Goal: Browse casually: Explore the website without a specific task or goal

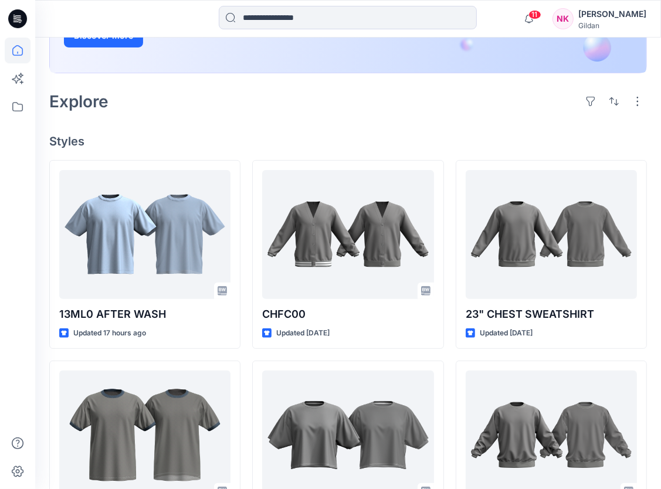
scroll to position [356, 0]
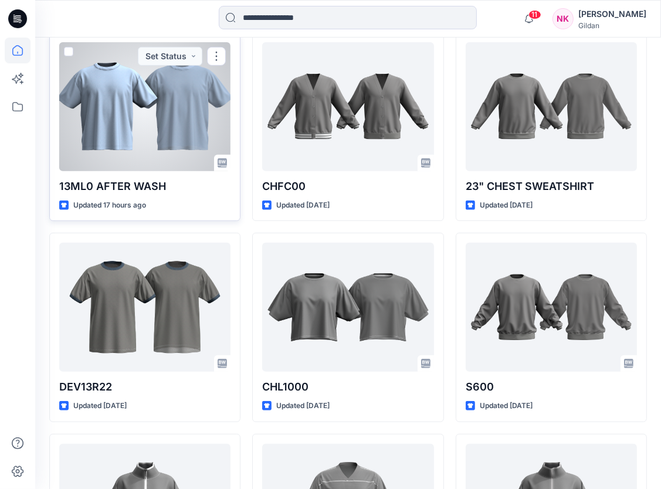
click at [100, 105] on div at bounding box center [144, 106] width 171 height 129
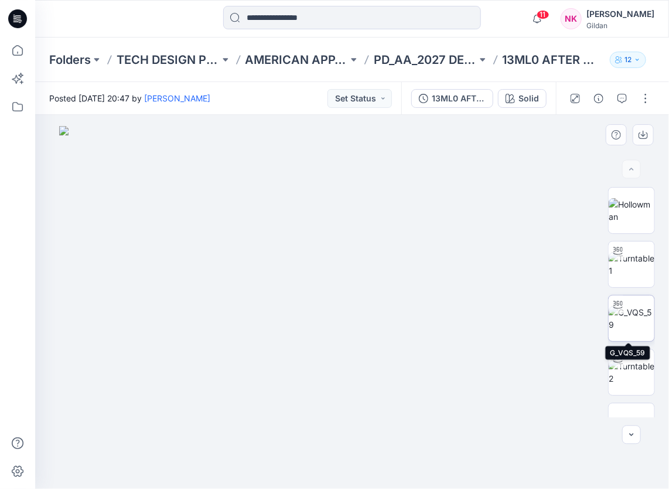
click at [632, 321] on img at bounding box center [632, 318] width 46 height 25
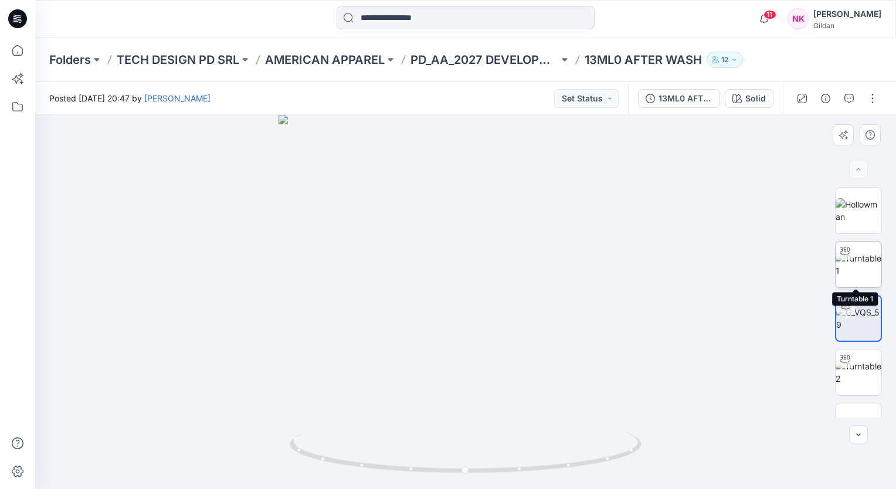
click at [660, 259] on img at bounding box center [858, 264] width 46 height 25
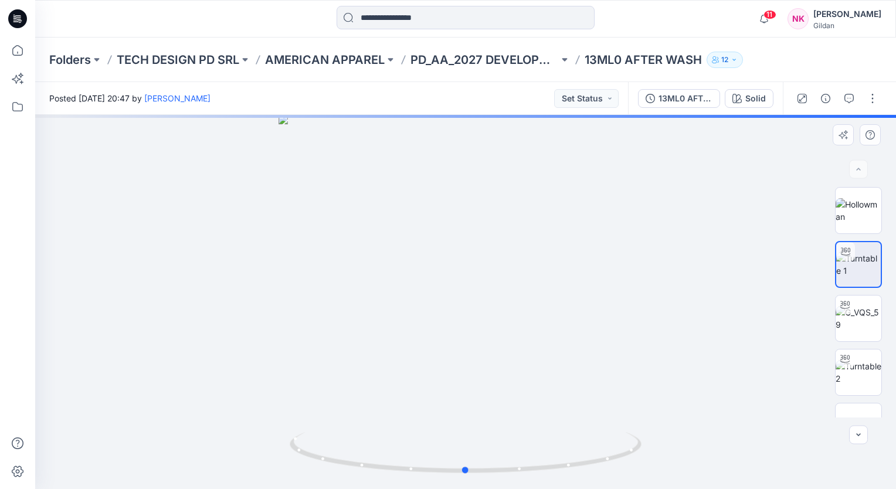
click at [660, 419] on div at bounding box center [465, 302] width 861 height 374
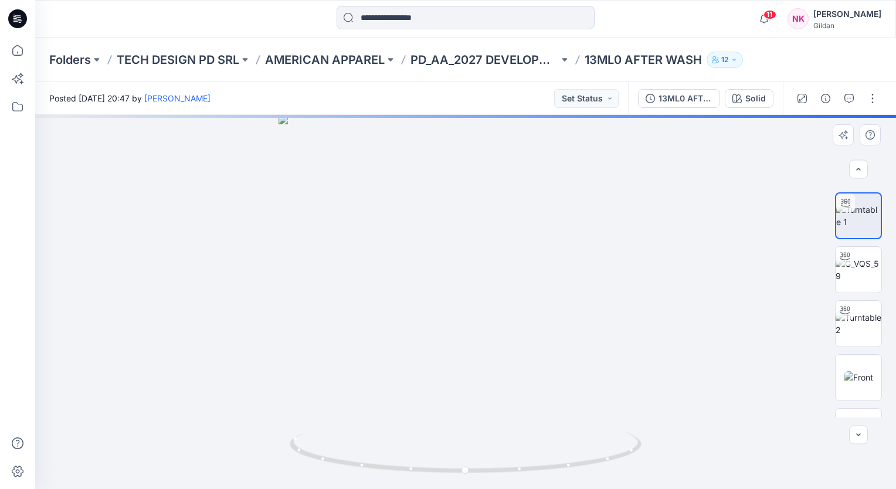
scroll to position [52, 0]
click at [660, 372] on img at bounding box center [858, 374] width 29 height 12
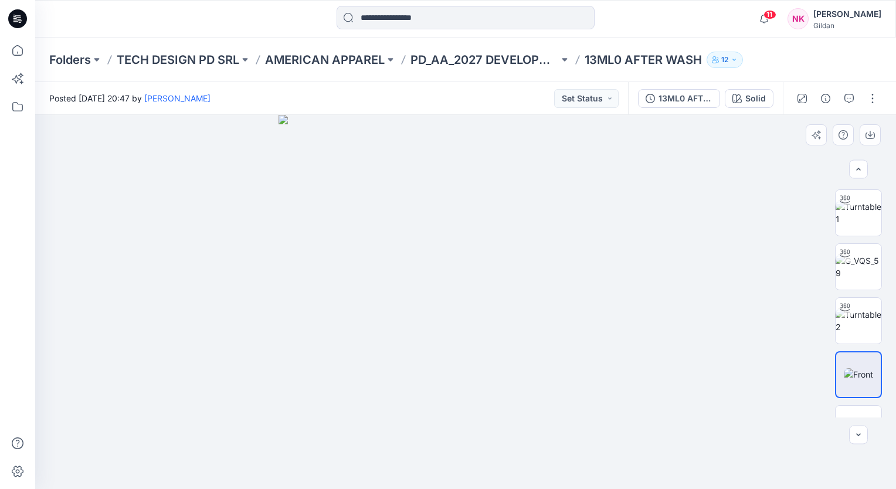
click at [660, 385] on div at bounding box center [858, 302] width 75 height 230
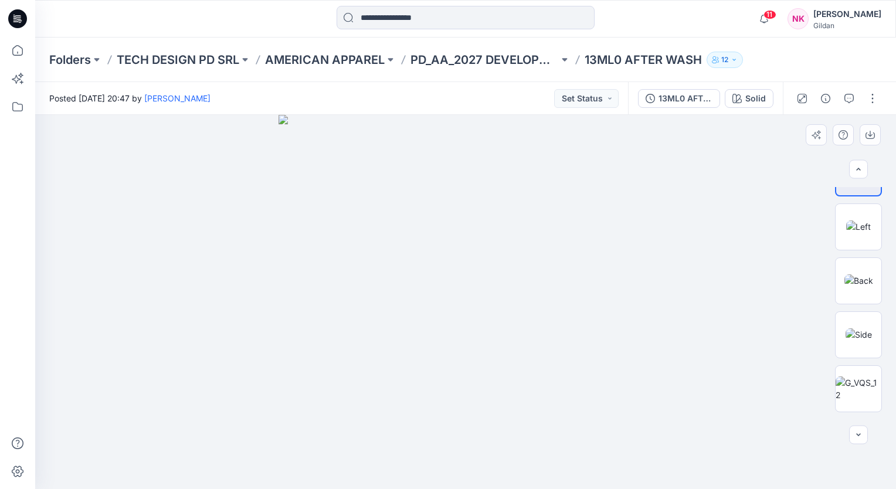
scroll to position [408, 0]
